Goal: Task Accomplishment & Management: Use online tool/utility

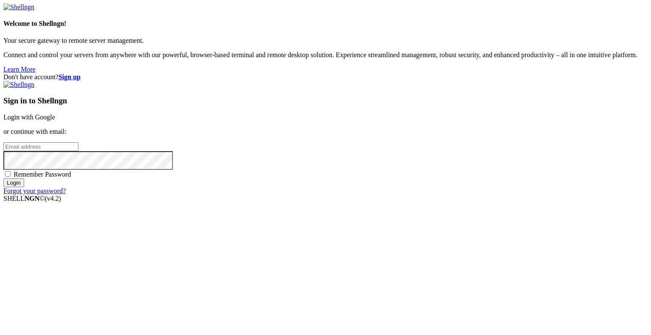
click at [78, 151] on input "email" at bounding box center [40, 146] width 75 height 9
type input "[EMAIL_ADDRESS][DOMAIN_NAME]"
click at [370, 195] on div "Sign in to Shellngn Login with Google or continue with email: [EMAIL_ADDRESS][D…" at bounding box center [325, 138] width 644 height 114
click at [71, 178] on span "Remember Password" at bounding box center [43, 174] width 58 height 7
click at [11, 177] on input "Remember Password" at bounding box center [8, 174] width 6 height 6
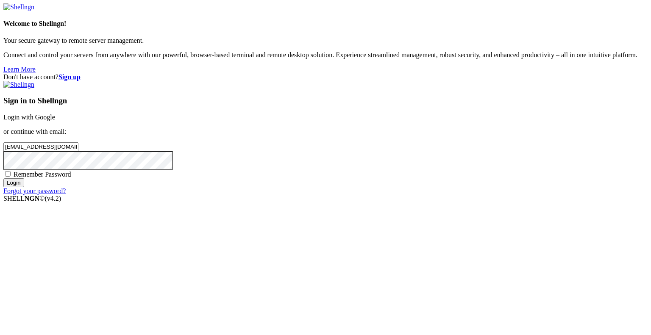
checkbox input "true"
click at [24, 187] on input "Login" at bounding box center [13, 182] width 21 height 9
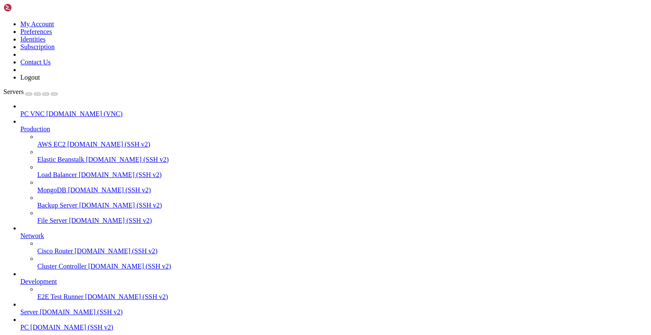
scroll to position [51, 0]
click at [29, 324] on span "PC" at bounding box center [24, 327] width 8 height 7
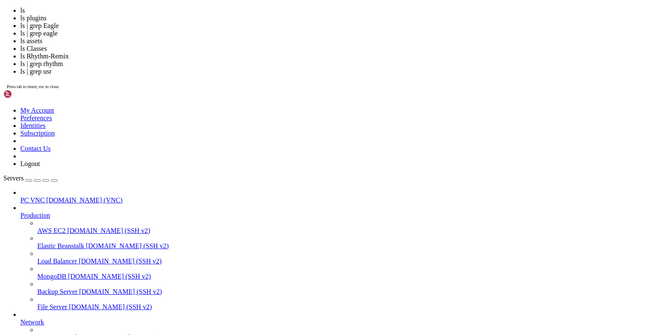
scroll to position [2844, 0]
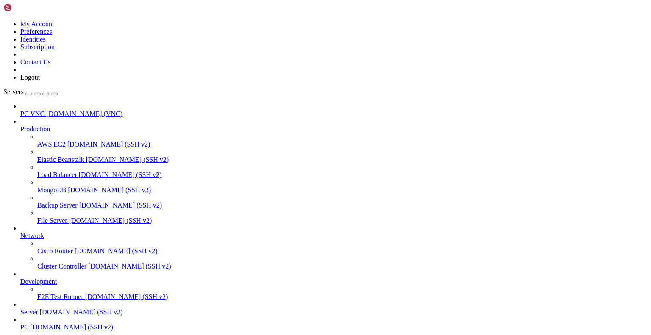
click at [55, 125] on link "Production" at bounding box center [333, 129] width 627 height 8
click at [54, 110] on span "[DOMAIN_NAME] (VNC)" at bounding box center [84, 113] width 76 height 7
click at [41, 308] on link "Server gingerphoenix10.com (SSH v2)" at bounding box center [333, 312] width 627 height 8
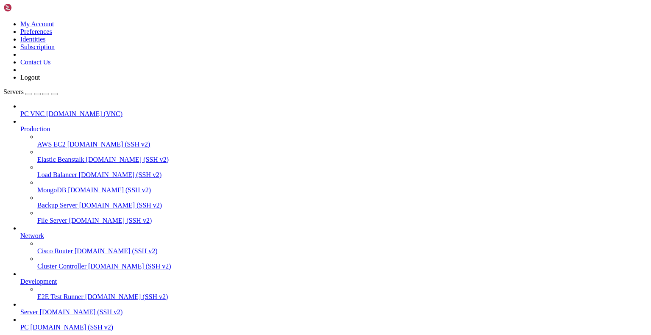
click at [41, 308] on link "Server gingerphoenix10.com (SSH v2)" at bounding box center [333, 312] width 627 height 8
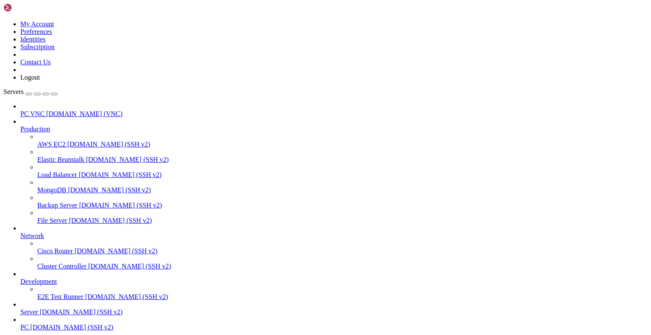
scroll to position [1189, 0]
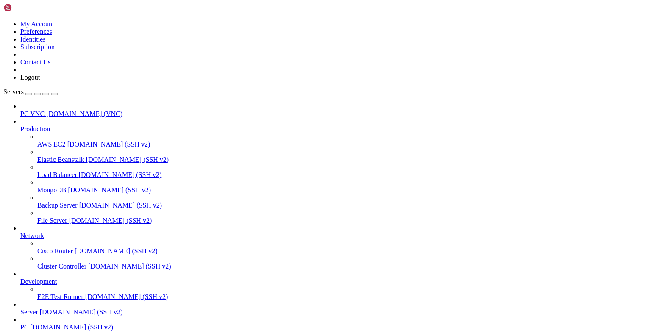
scroll to position [2226, 0]
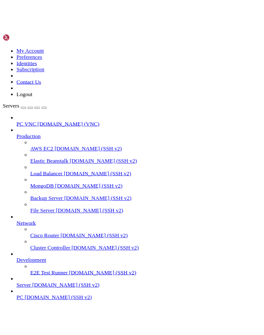
scroll to position [2592, 0]
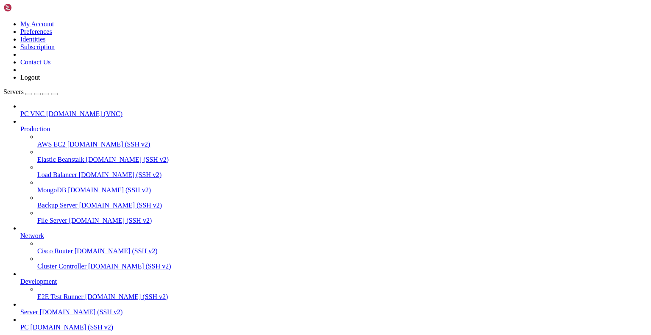
scroll to position [335, 0]
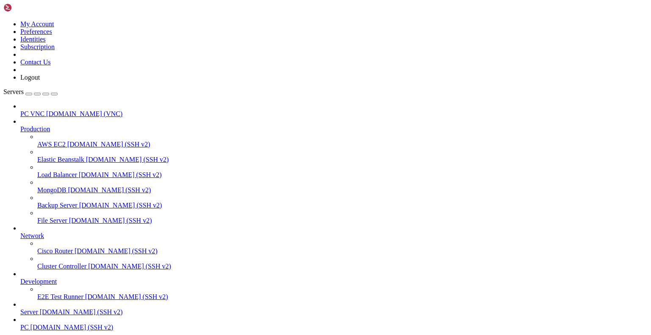
scroll to position [1151, 0]
drag, startPoint x: 106, startPoint y: 685, endPoint x: 3, endPoint y: 672, distance: 104.6
drag, startPoint x: 76, startPoint y: 681, endPoint x: 6, endPoint y: 668, distance: 71.6
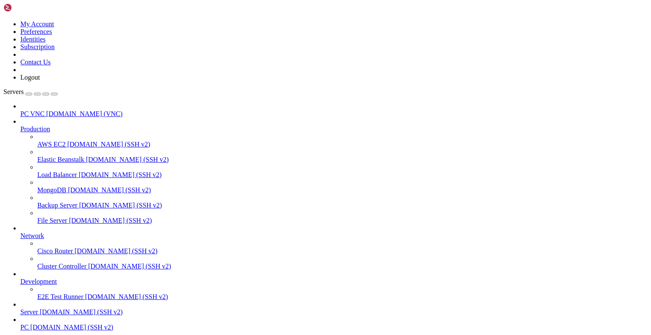
drag, startPoint x: 70, startPoint y: 684, endPoint x: 6, endPoint y: 668, distance: 66.2
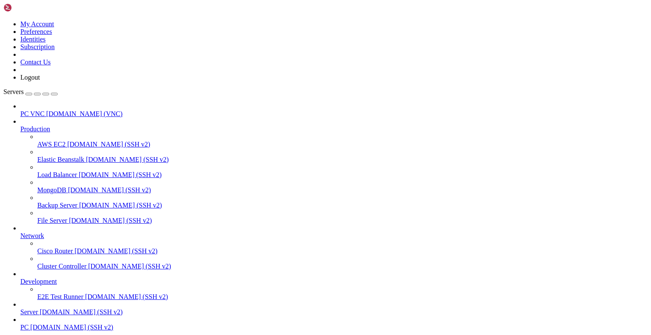
drag, startPoint x: 77, startPoint y: 684, endPoint x: 6, endPoint y: 670, distance: 72.3
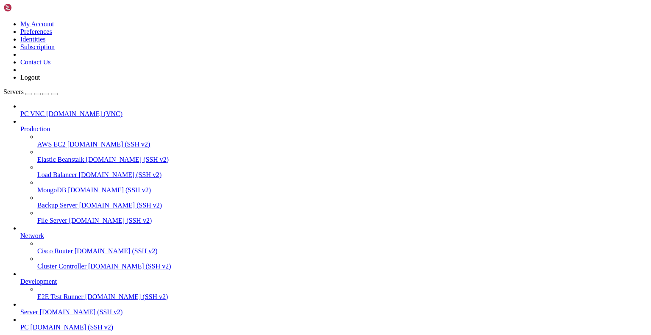
drag, startPoint x: 74, startPoint y: 686, endPoint x: 6, endPoint y: 670, distance: 69.2
drag, startPoint x: 6, startPoint y: 670, endPoint x: 68, endPoint y: 691, distance: 65.4
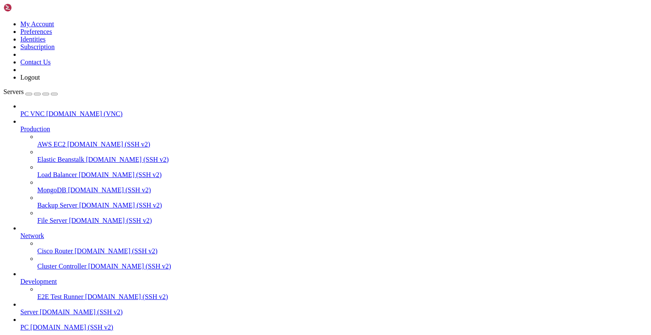
drag, startPoint x: 68, startPoint y: 687, endPoint x: 8, endPoint y: 671, distance: 62.2
copy div "<Reference Include="websocket-sharp, Version=1.0.2.59611, Culture=neutral, Publ…"
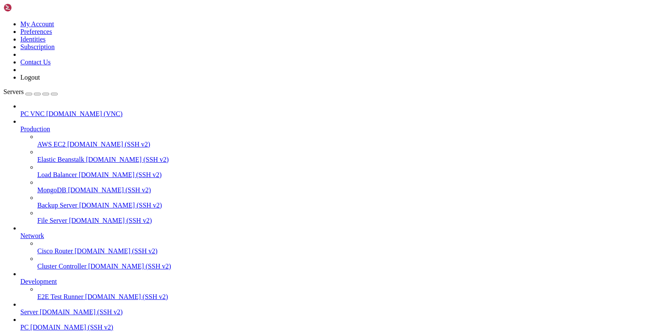
scroll to position [0, 0]
click at [51, 110] on span "[DOMAIN_NAME] (VNC)" at bounding box center [84, 113] width 76 height 7
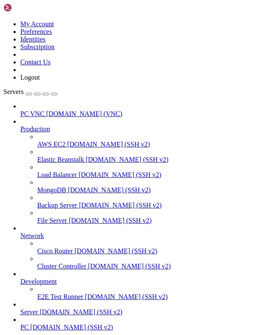
scroll to position [2592, 0]
drag, startPoint x: 31, startPoint y: 762, endPoint x: 97, endPoint y: 764, distance: 65.7
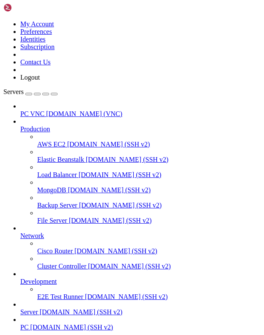
scroll to position [214791, 0]
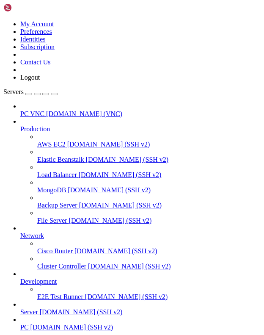
scroll to position [269034, 0]
drag, startPoint x: 95, startPoint y: 800, endPoint x: 103, endPoint y: 800, distance: 8.1
copy span "‎"
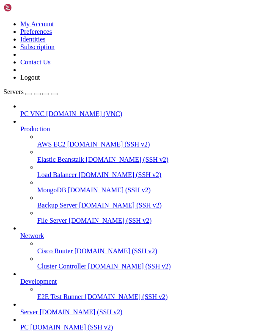
scroll to position [491456, 0]
drag, startPoint x: 142, startPoint y: 746, endPoint x: 20, endPoint y: 762, distance: 123.4
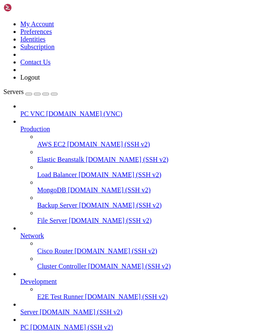
drag, startPoint x: 20, startPoint y: 762, endPoint x: 70, endPoint y: 673, distance: 101.7
drag, startPoint x: 130, startPoint y: 744, endPoint x: 27, endPoint y: 761, distance: 104.2
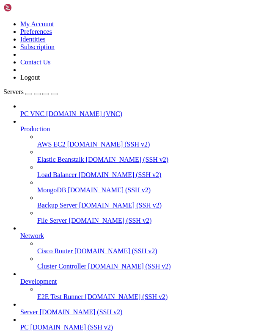
scroll to position [491464, 0]
copy div "tenor.co m/view/vegeta-your-yuh-uh-invalid-goku-bla ck-gif"
click at [78, 110] on span "[DOMAIN_NAME] (VNC)" at bounding box center [84, 113] width 76 height 7
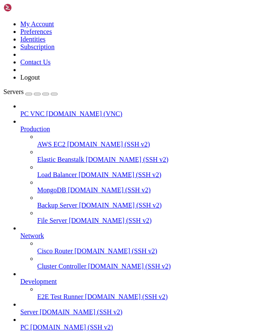
scroll to position [49, 0]
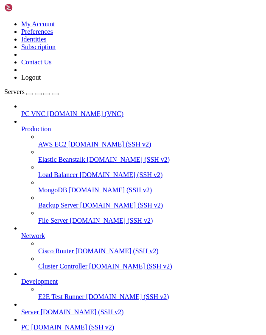
scroll to position [827511, 0]
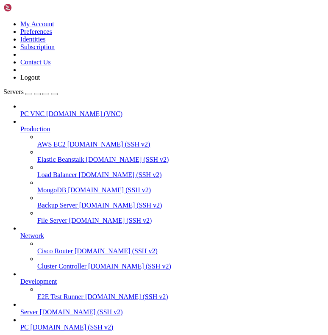
scroll to position [894462, 0]
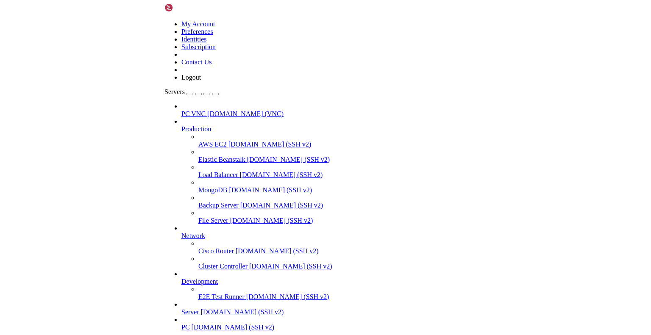
scroll to position [18396, 0]
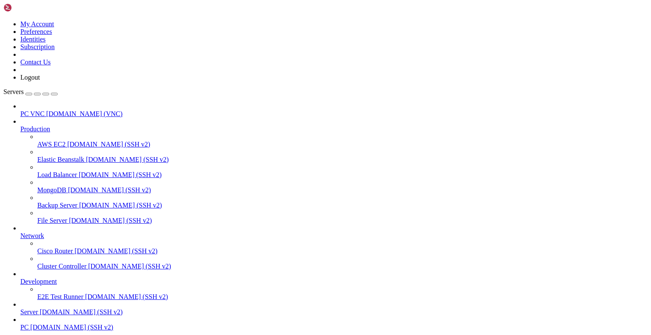
scroll to position [36350, 0]
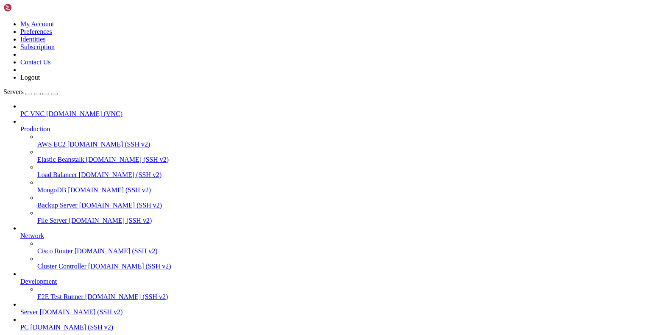
drag, startPoint x: 280, startPoint y: 147, endPoint x: 391, endPoint y: 155, distance: 110.4
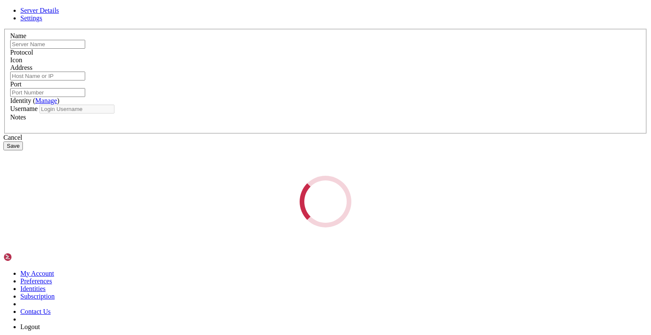
type input "PC VNC"
type input "[DOMAIN_NAME]"
type input "5900"
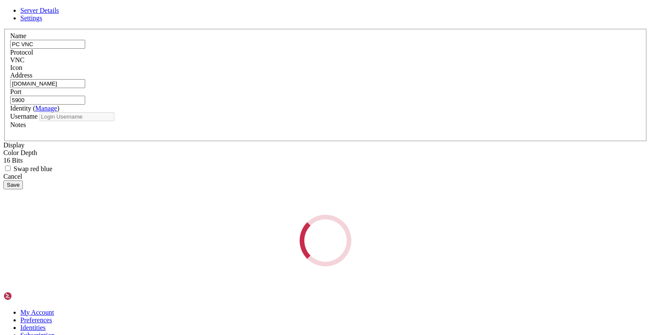
type input "gingerphoenix10"
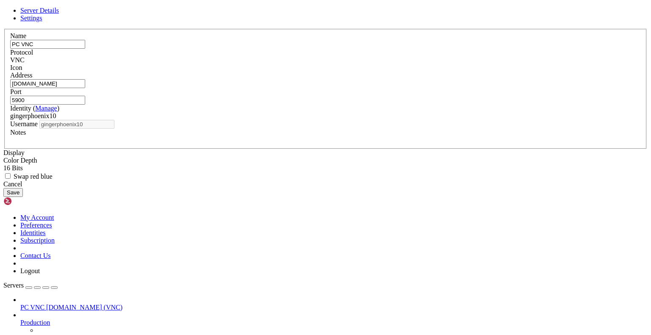
click at [42, 22] on span "Settings" at bounding box center [31, 17] width 22 height 7
click at [233, 164] on div "16 Bits" at bounding box center [325, 168] width 644 height 8
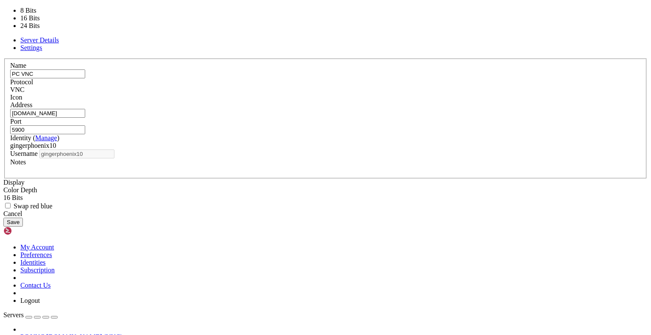
click at [234, 194] on div "16 Bits" at bounding box center [325, 198] width 644 height 8
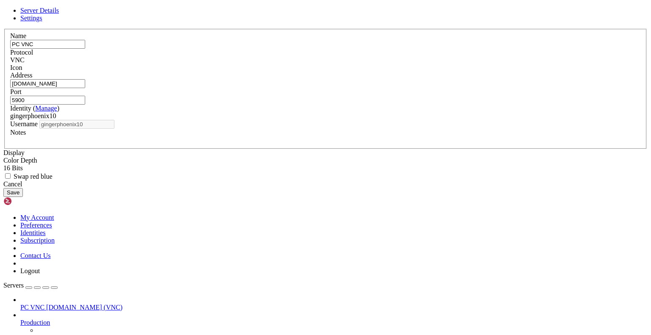
click at [59, 14] on link "Server Details" at bounding box center [39, 10] width 39 height 7
click at [390, 64] on div "Protocol VNC" at bounding box center [325, 56] width 630 height 15
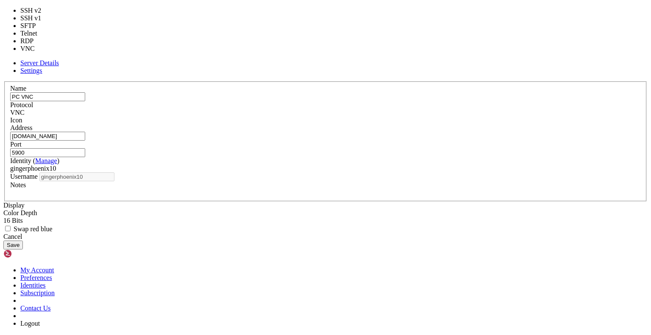
click at [388, 112] on div "VNC" at bounding box center [325, 113] width 630 height 8
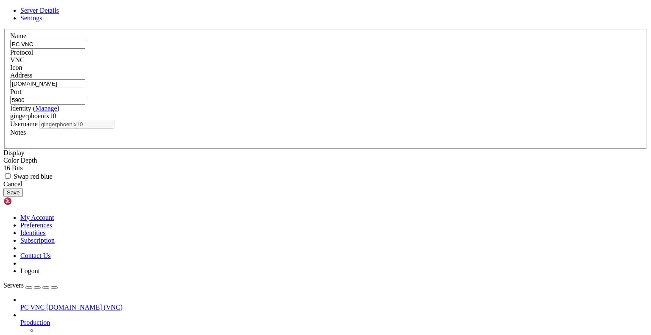
click at [365, 188] on div "Cancel" at bounding box center [325, 184] width 644 height 8
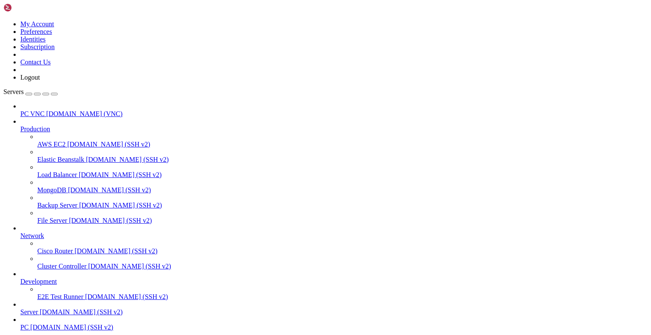
click at [3, 13] on link at bounding box center [27, 9] width 49 height 7
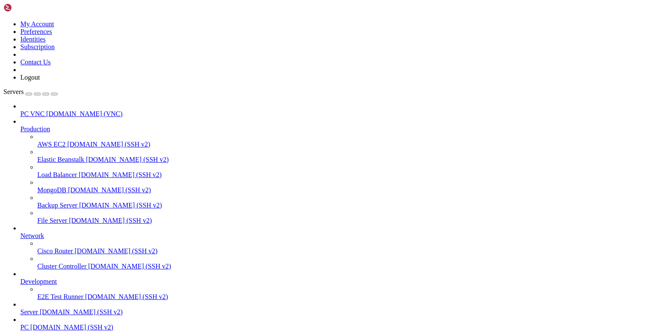
scroll to position [17763, 0]
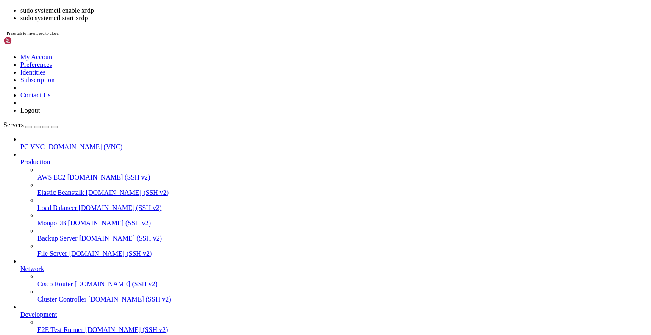
scroll to position [17817, 0]
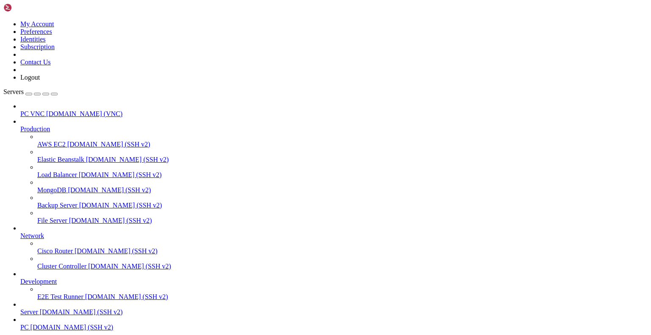
click at [29, 94] on div "button" at bounding box center [29, 94] width 0 height 0
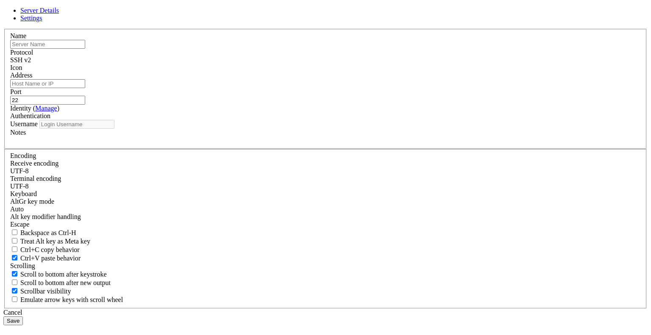
click at [55, 29] on div "Server Details Settings Name Protocol SSH v2 Icon" at bounding box center [325, 205] width 644 height 396
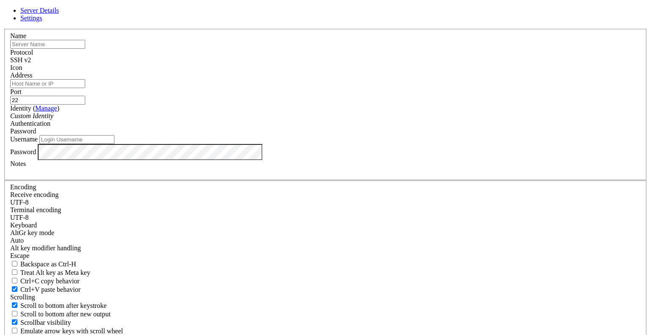
click at [85, 49] on input "text" at bounding box center [47, 44] width 75 height 9
type input "PC RDP"
click at [85, 88] on input "Address" at bounding box center [47, 83] width 75 height 9
type input "[DOMAIN_NAME]"
click at [372, 64] on div "Protocol SSH v2" at bounding box center [325, 56] width 630 height 15
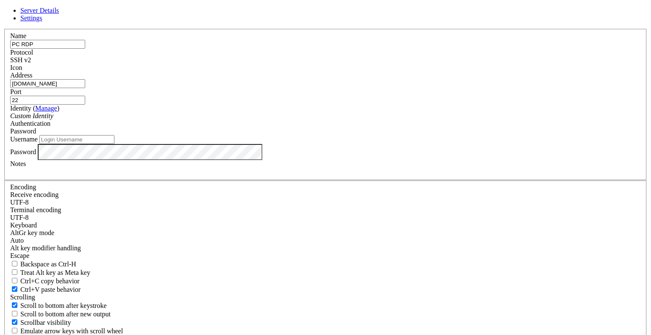
click at [371, 64] on div "SSH v2" at bounding box center [325, 60] width 630 height 8
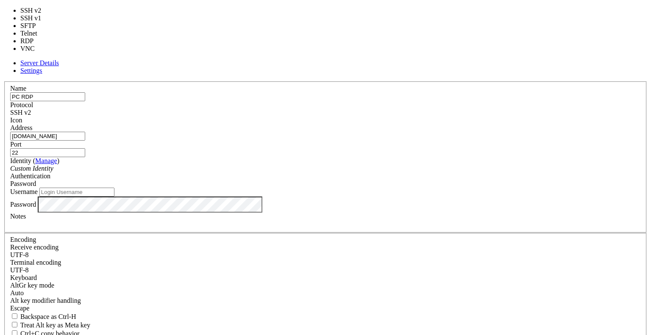
type input "3389"
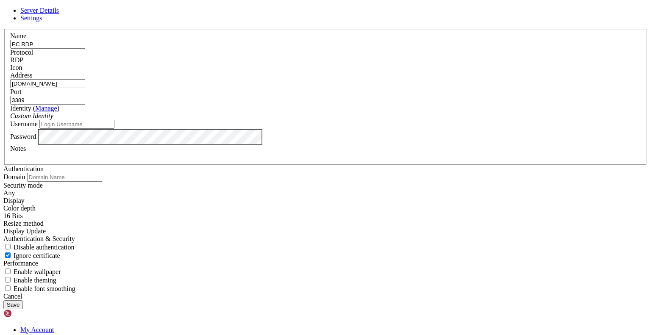
click at [328, 120] on div "Custom Identity" at bounding box center [325, 116] width 630 height 8
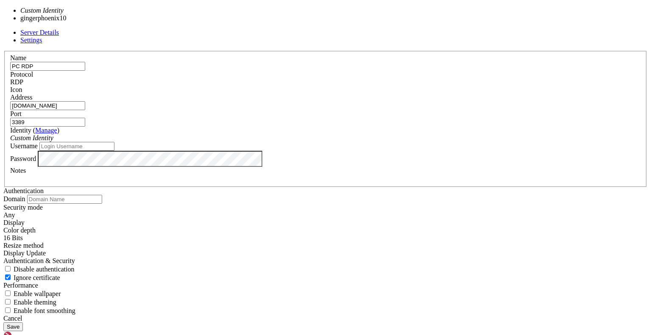
type input "gingerphoenix10"
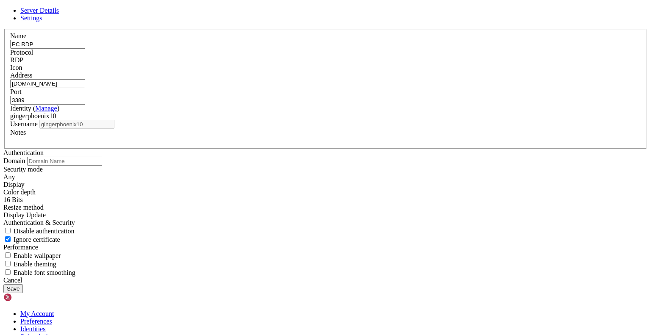
click at [23, 284] on button "Save" at bounding box center [12, 288] width 19 height 9
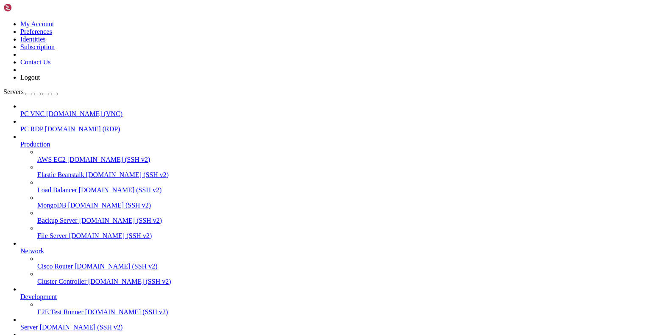
click at [70, 125] on span "[DOMAIN_NAME] (RDP)" at bounding box center [82, 128] width 75 height 7
click at [43, 125] on span "PC RDP" at bounding box center [31, 128] width 23 height 7
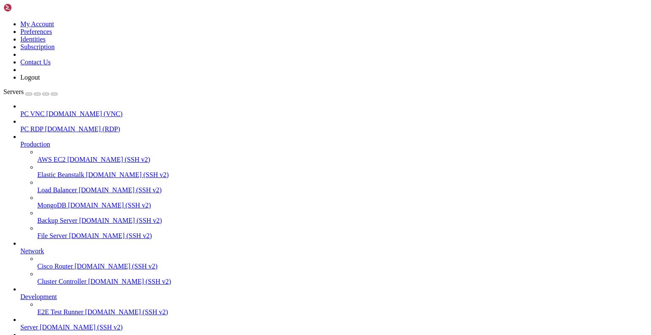
click at [43, 125] on span "PC RDP" at bounding box center [31, 128] width 23 height 7
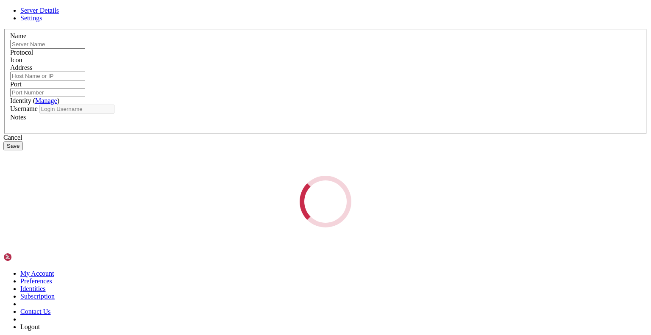
type input "PC RDP"
type input "[DOMAIN_NAME]"
type input "3389"
type input "gingerphoenix10"
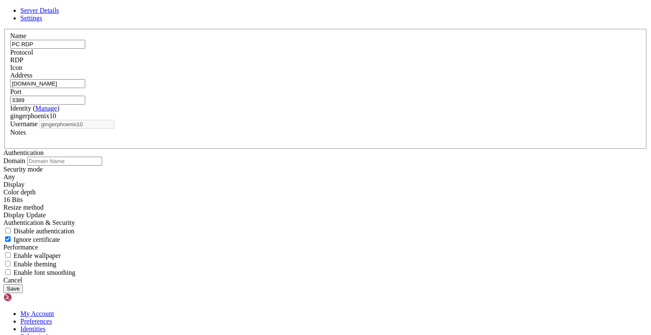
click at [42, 22] on link "Settings" at bounding box center [31, 17] width 22 height 7
click at [279, 173] on div "Any" at bounding box center [325, 177] width 644 height 8
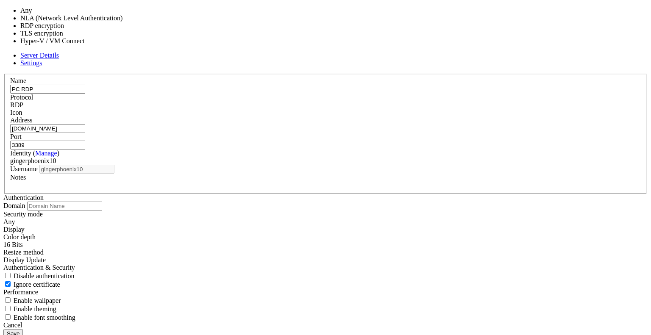
click at [367, 208] on div "Authentication Domain Security mode Any Display Color depth 16 Bits" at bounding box center [325, 257] width 644 height 127
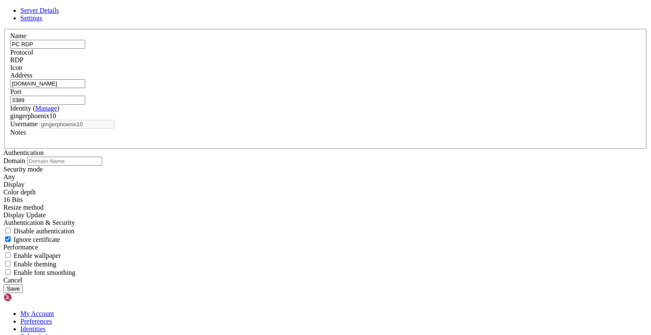
scroll to position [102, 0]
click at [75, 227] on span "Disable authentication" at bounding box center [44, 230] width 61 height 7
click at [11, 228] on input "Disable authentication" at bounding box center [8, 231] width 6 height 6
checkbox input "true"
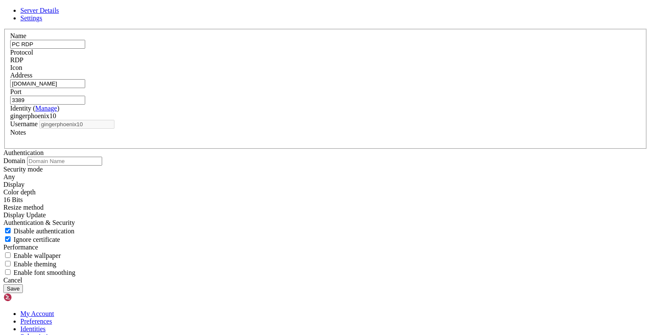
click at [61, 252] on span "Enable wallpaper" at bounding box center [37, 255] width 47 height 7
click at [11, 252] on input "Enable wallpaper" at bounding box center [8, 255] width 6 height 6
checkbox input "true"
click at [56, 260] on span "Enable theming" at bounding box center [35, 263] width 43 height 7
click at [11, 261] on input "Enable theming" at bounding box center [8, 264] width 6 height 6
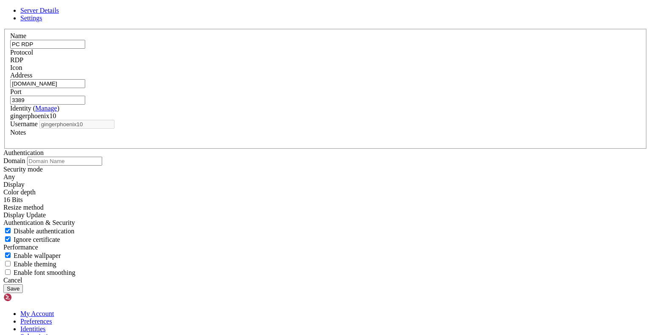
checkbox input "true"
click at [102, 157] on input "text" at bounding box center [64, 161] width 75 height 9
type input "[DOMAIN_NAME]"
click at [241, 173] on div "Any" at bounding box center [325, 177] width 644 height 8
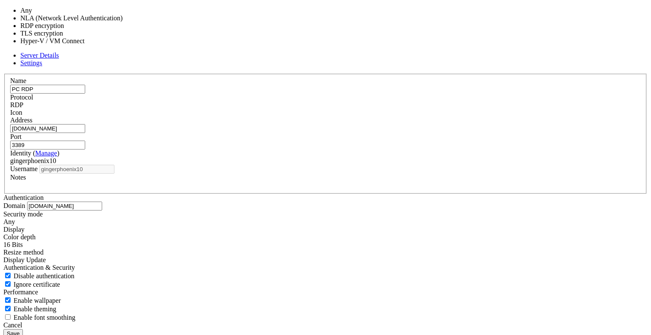
click at [241, 218] on div "Any" at bounding box center [325, 222] width 644 height 8
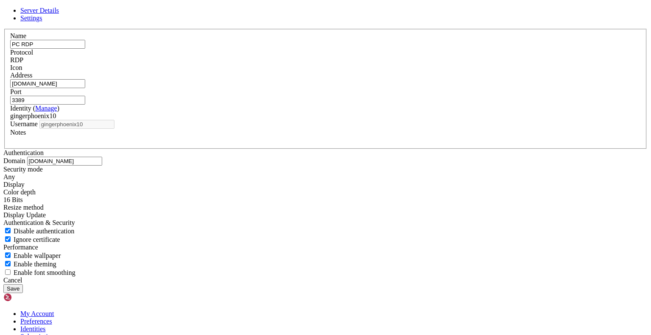
click at [415, 277] on div "Cancel Save" at bounding box center [325, 285] width 644 height 17
click at [23, 284] on button "Save" at bounding box center [12, 288] width 19 height 9
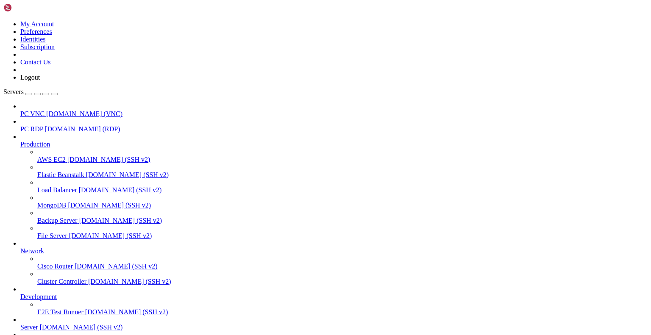
click at [43, 125] on span "PC RDP" at bounding box center [31, 128] width 23 height 7
click at [3, 20] on icon at bounding box center [3, 20] width 0 height 0
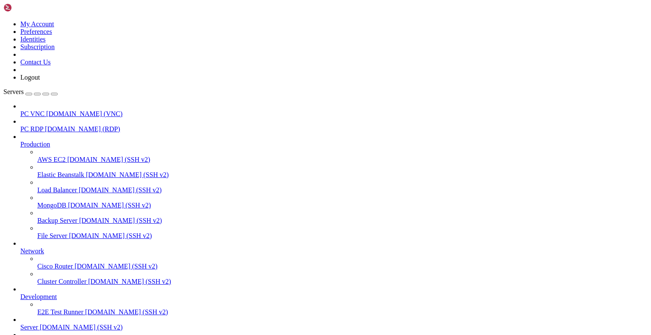
click at [3, 20] on icon at bounding box center [3, 20] width 0 height 0
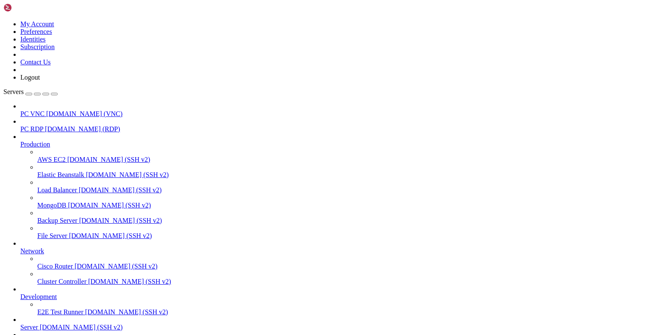
click at [3, 20] on link at bounding box center [3, 20] width 0 height 0
click at [52, 35] on link "Preferences" at bounding box center [36, 31] width 32 height 7
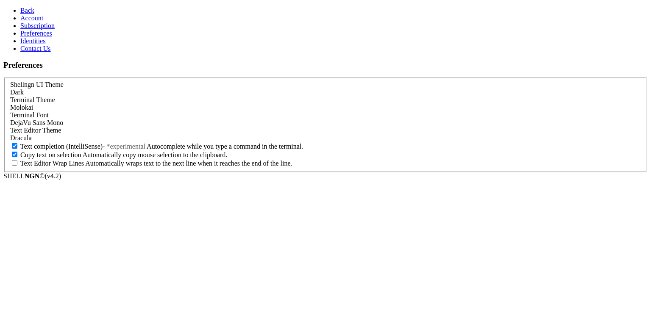
click at [63, 126] on span "DejaVu Sans Mono" at bounding box center [36, 122] width 53 height 7
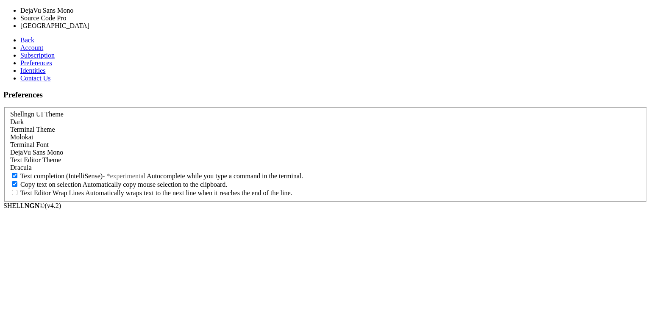
click at [63, 149] on span "DejaVu Sans Mono" at bounding box center [36, 152] width 53 height 7
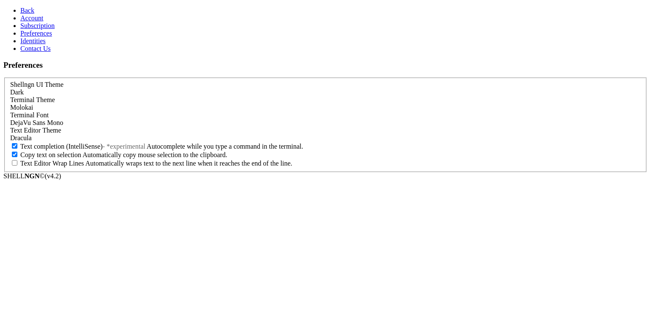
click at [86, 81] on div "Shellngn UI Theme Dark" at bounding box center [325, 88] width 630 height 15
click at [55, 29] on link "Subscription" at bounding box center [37, 25] width 34 height 7
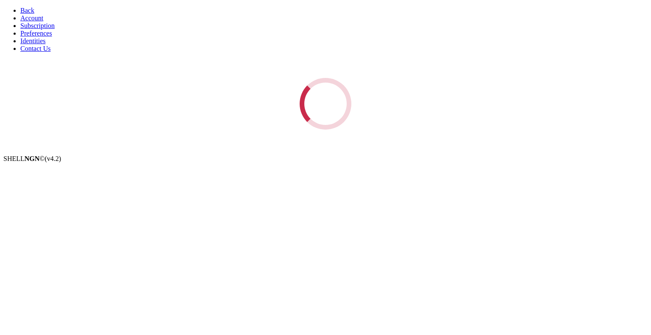
click at [43, 22] on link "Account" at bounding box center [31, 17] width 23 height 7
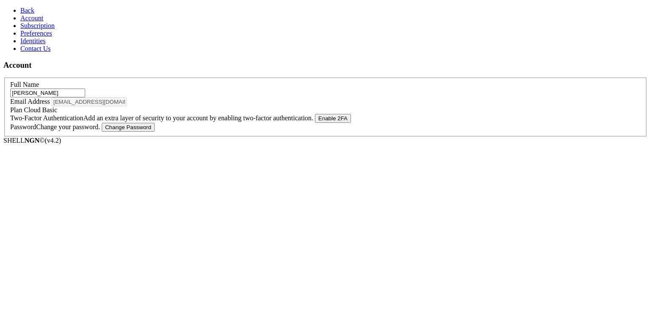
click at [46, 44] on link "Identities" at bounding box center [32, 40] width 25 height 7
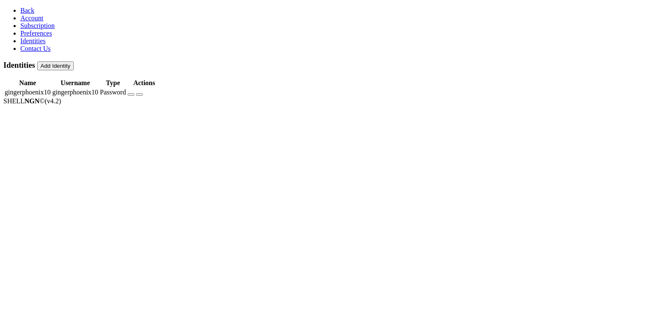
click at [46, 44] on link "Identities" at bounding box center [32, 40] width 25 height 7
click at [51, 52] on link "Contact Us" at bounding box center [35, 48] width 30 height 7
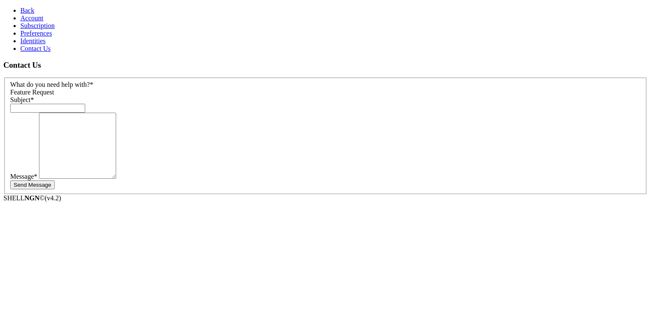
click at [34, 11] on link "Back" at bounding box center [27, 10] width 14 height 7
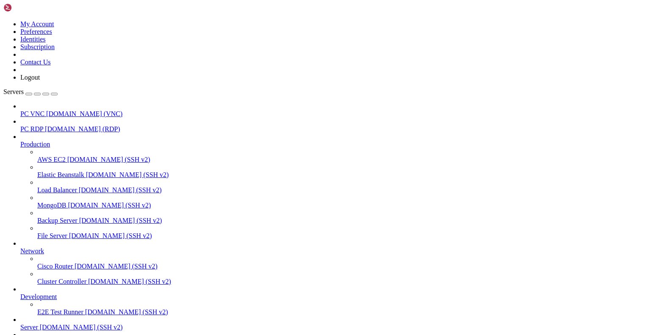
scroll to position [2592, 0]
